Goal: Participate in discussion

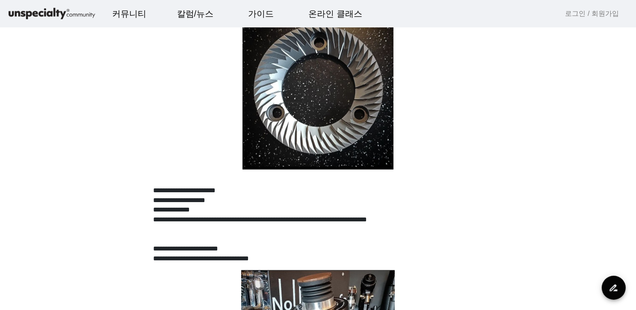
scroll to position [556, 0]
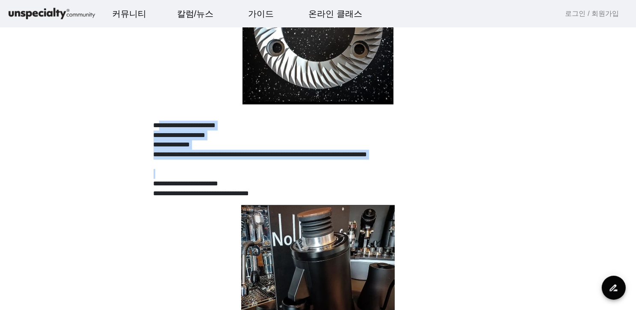
drag, startPoint x: 169, startPoint y: 123, endPoint x: 419, endPoint y: 173, distance: 254.9
click at [416, 174] on div "**********" at bounding box center [318, 196] width 329 height 1353
click at [440, 171] on p at bounding box center [318, 174] width 329 height 10
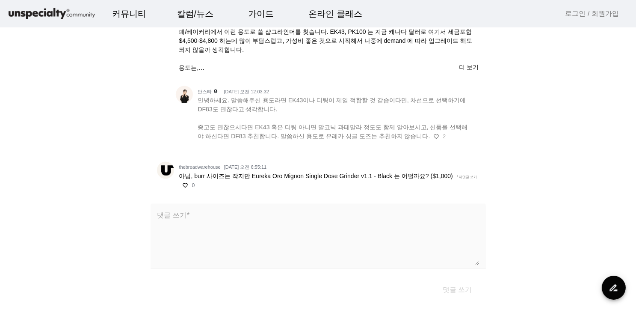
scroll to position [1498, 0]
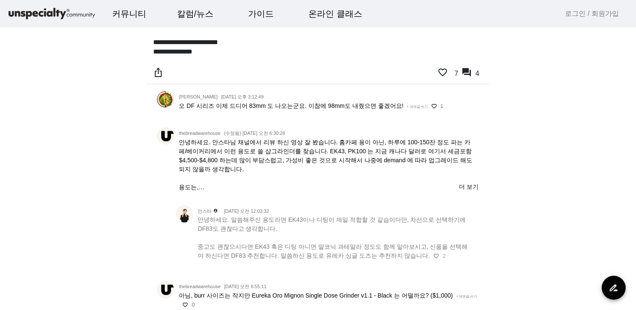
scroll to position [1455, 0]
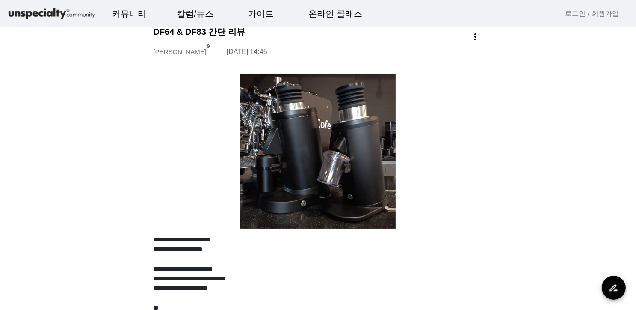
scroll to position [0, 0]
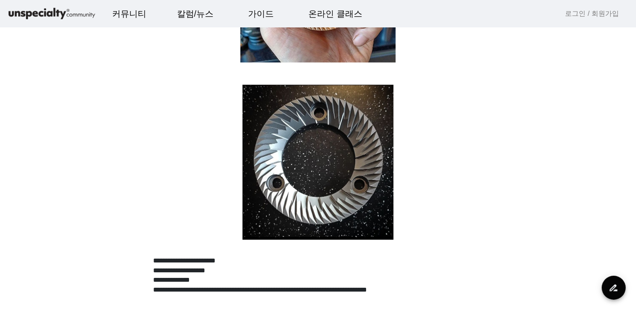
scroll to position [556, 0]
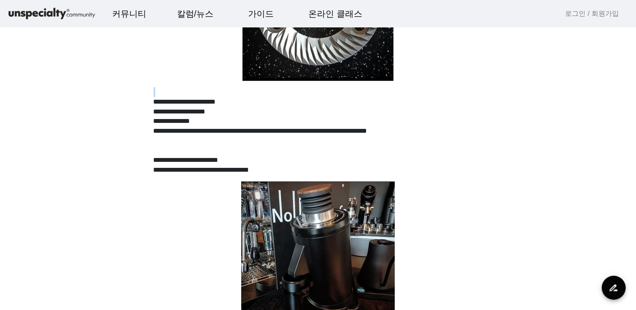
scroll to position [599, 0]
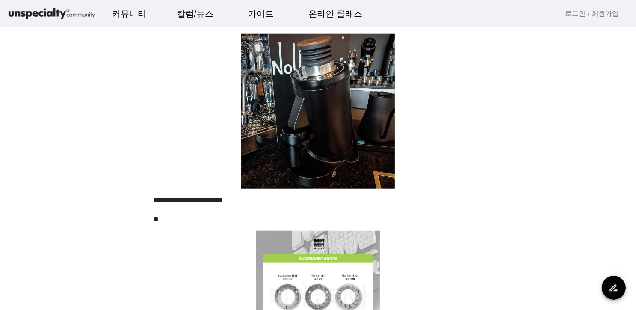
scroll to position [556, 0]
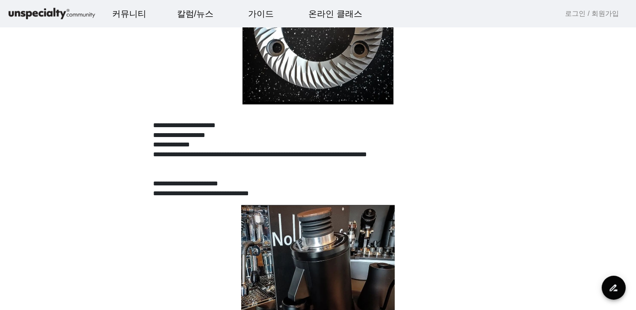
click at [485, 129] on div "**********" at bounding box center [318, 196] width 342 height 1353
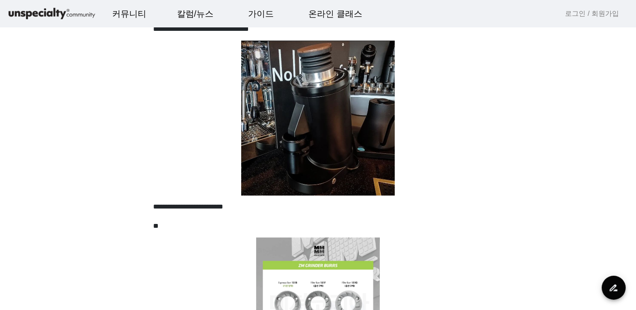
scroll to position [727, 0]
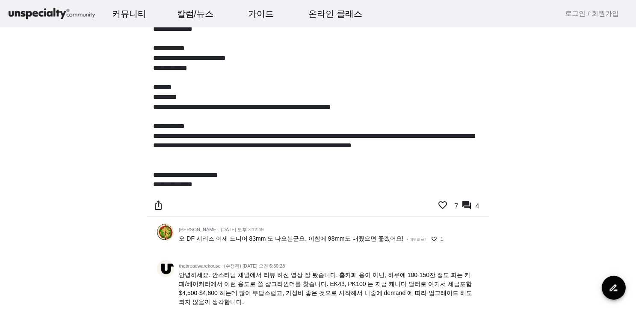
scroll to position [1241, 0]
